Goal: Task Accomplishment & Management: Complete application form

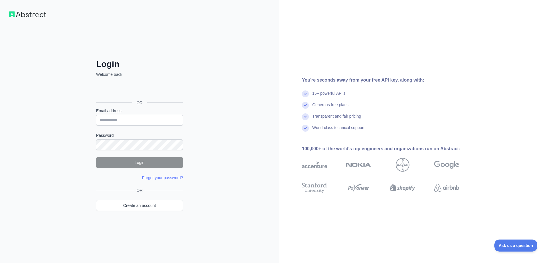
click at [140, 113] on label "Email address" at bounding box center [139, 111] width 87 height 6
click at [140, 115] on input "Email address" at bounding box center [139, 120] width 87 height 11
click at [150, 124] on input "Email address" at bounding box center [139, 120] width 87 height 11
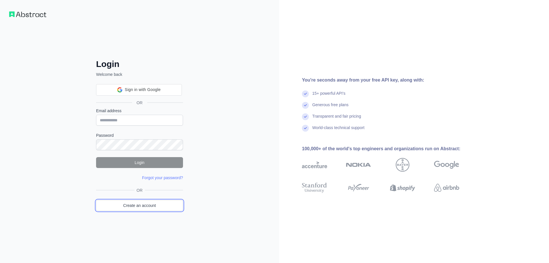
click at [167, 205] on link "Create an account" at bounding box center [139, 205] width 87 height 11
